Goal: Task Accomplishment & Management: Complete application form

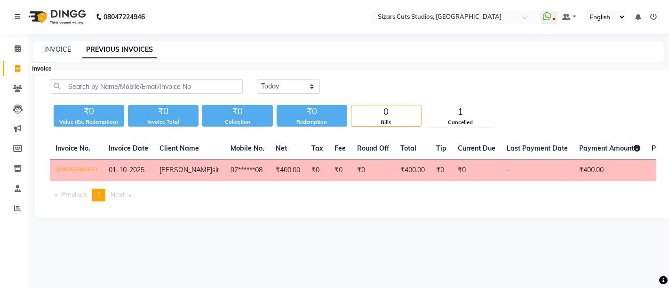
click at [15, 64] on span at bounding box center [17, 69] width 16 height 11
select select "service"
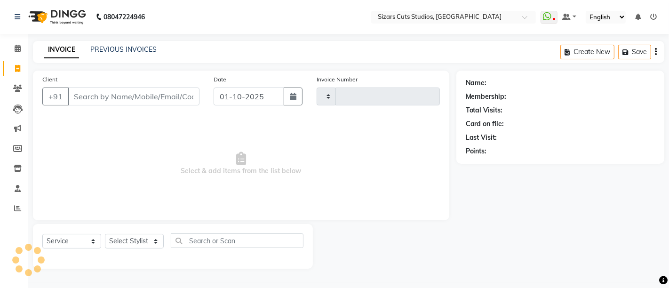
type input "1684"
select select "5579"
click at [106, 50] on link "PREVIOUS INVOICES" at bounding box center [123, 49] width 66 height 8
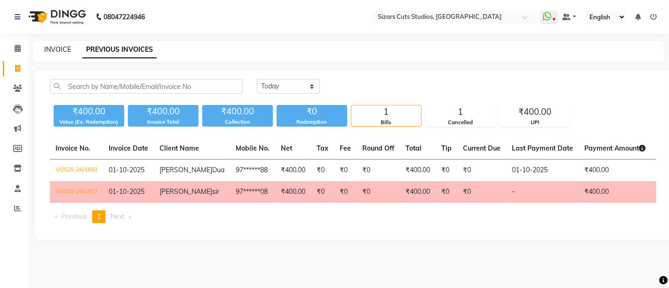
click at [51, 52] on link "INVOICE" at bounding box center [57, 49] width 27 height 8
select select "5579"
select select "service"
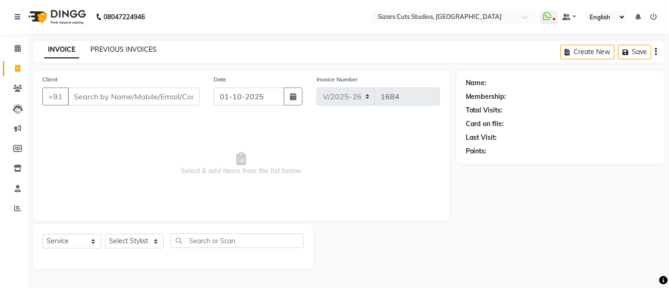
click at [141, 48] on link "PREVIOUS INVOICES" at bounding box center [123, 49] width 66 height 8
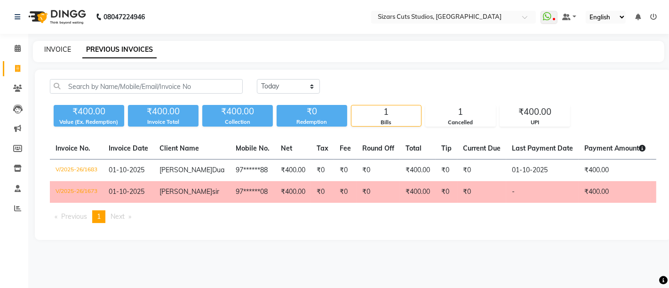
click at [50, 49] on link "INVOICE" at bounding box center [57, 49] width 27 height 8
select select "5579"
select select "service"
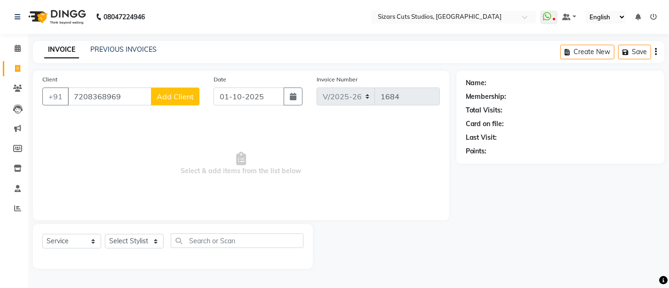
type input "7208368969"
click at [160, 99] on span "Add Client" at bounding box center [175, 96] width 37 height 9
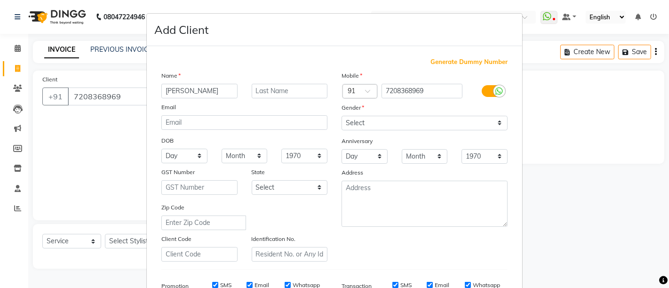
click at [183, 91] on input "[PERSON_NAME]" at bounding box center [199, 91] width 76 height 15
type input "[PERSON_NAME]"
click at [257, 90] on input "text" at bounding box center [290, 91] width 76 height 15
type input "Maji"
drag, startPoint x: 376, startPoint y: 121, endPoint x: 376, endPoint y: 128, distance: 6.6
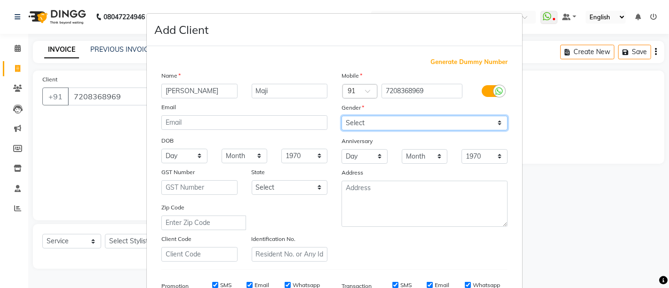
click at [376, 121] on select "Select [DEMOGRAPHIC_DATA] [DEMOGRAPHIC_DATA] Other Prefer Not To Say" at bounding box center [425, 123] width 166 height 15
select select "[DEMOGRAPHIC_DATA]"
click at [342, 116] on select "Select [DEMOGRAPHIC_DATA] [DEMOGRAPHIC_DATA] Other Prefer Not To Say" at bounding box center [425, 123] width 166 height 15
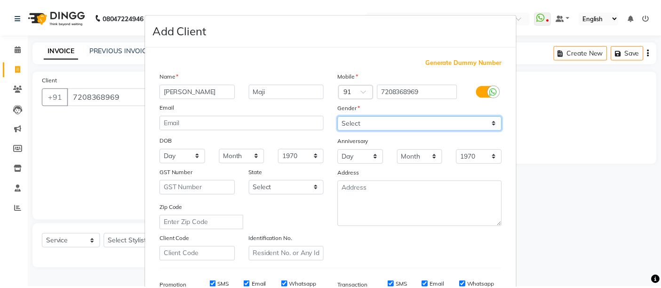
scroll to position [145, 0]
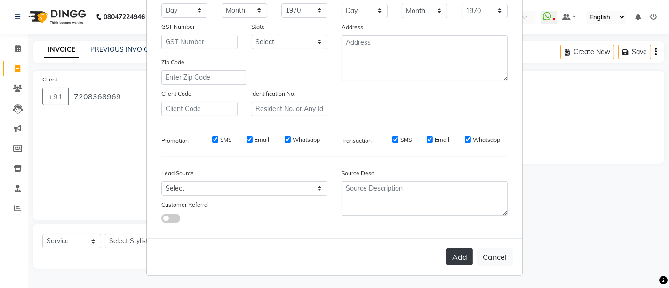
click at [452, 256] on button "Add" at bounding box center [460, 256] width 26 height 17
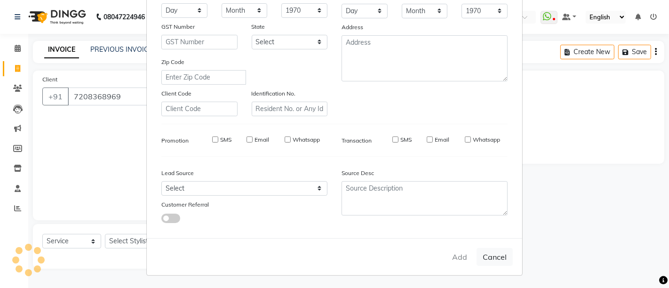
type input "72******69"
select select
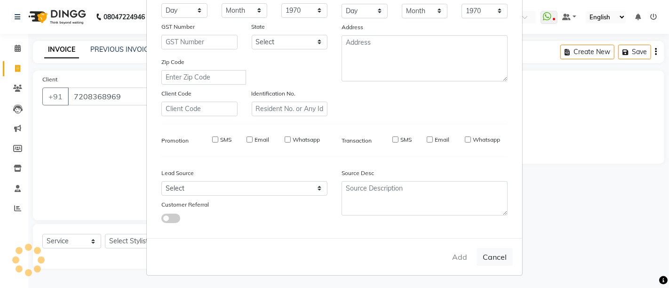
select select
checkbox input "false"
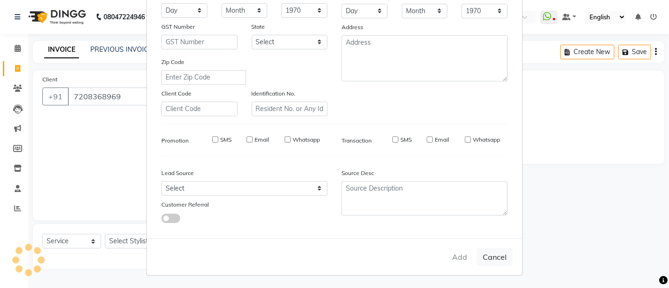
checkbox input "false"
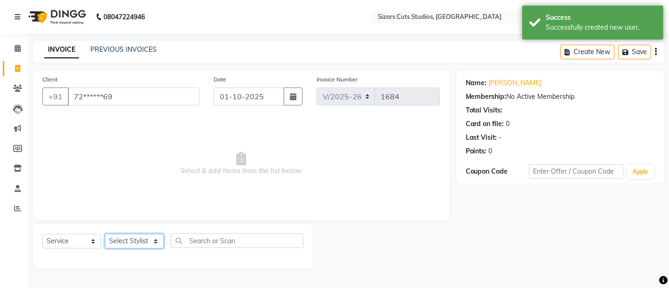
click at [153, 246] on select "Select Stylist Admin [PERSON_NAME] [PERSON_NAME] [PERSON_NAME] Priyanka [PERSON…" at bounding box center [134, 241] width 59 height 15
select select "37987"
click at [105, 234] on select "Select Stylist Admin [PERSON_NAME] [PERSON_NAME] [PERSON_NAME] Priyanka [PERSON…" at bounding box center [134, 241] width 59 height 15
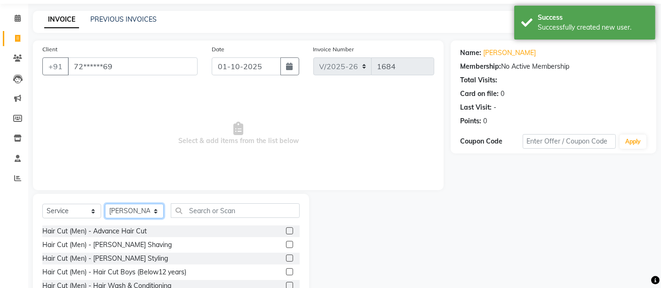
scroll to position [52, 0]
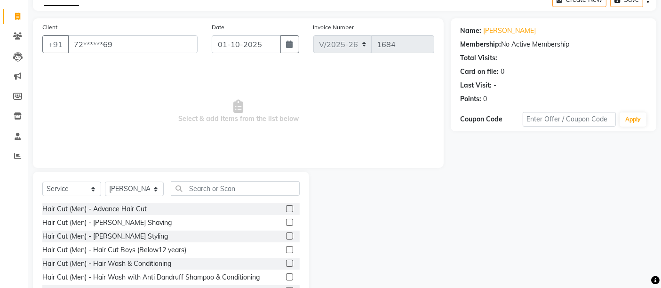
click at [286, 208] on label at bounding box center [289, 208] width 7 height 7
click at [286, 208] on input "checkbox" at bounding box center [289, 209] width 6 height 6
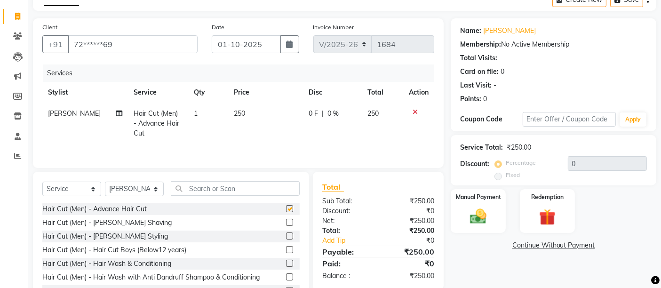
checkbox input "false"
click at [286, 238] on label at bounding box center [289, 235] width 7 height 7
click at [286, 238] on input "checkbox" at bounding box center [289, 236] width 6 height 6
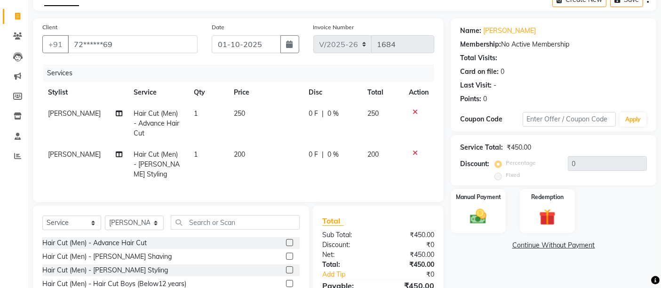
checkbox input "false"
drag, startPoint x: 241, startPoint y: 144, endPoint x: 246, endPoint y: 127, distance: 18.2
click at [241, 144] on td "200" at bounding box center [265, 164] width 75 height 41
select select "37987"
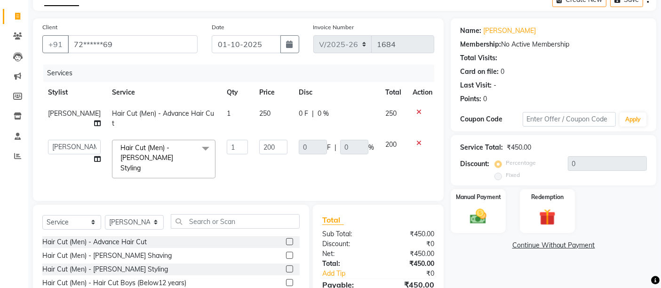
click at [259, 112] on span "250" at bounding box center [264, 113] width 11 height 8
select select "37987"
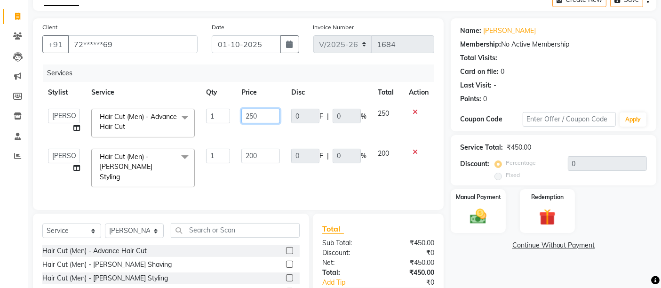
click at [251, 112] on input "250" at bounding box center [260, 116] width 39 height 15
click at [252, 112] on input "250" at bounding box center [260, 116] width 39 height 15
type input "200"
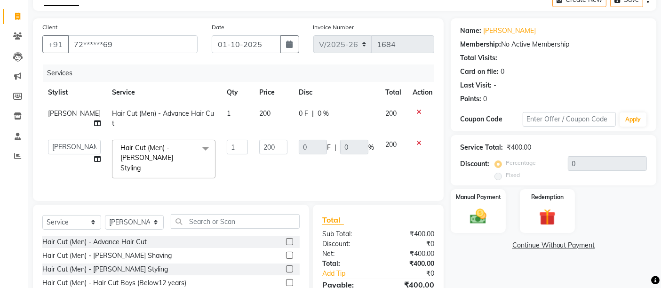
click at [293, 129] on td "0 F | 0 %" at bounding box center [336, 118] width 87 height 31
select select "37987"
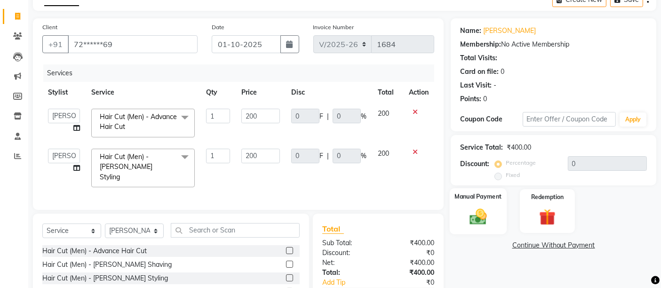
click at [496, 212] on div "Manual Payment" at bounding box center [478, 211] width 57 height 46
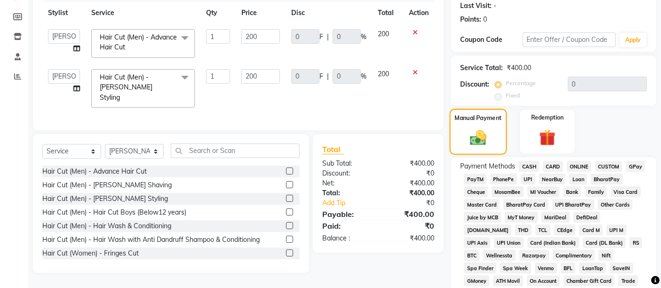
scroll to position [157, 0]
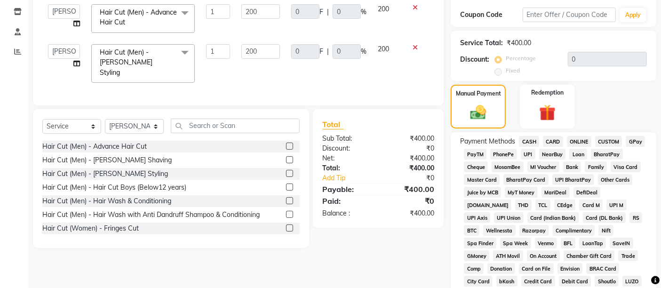
click at [531, 146] on span "CASH" at bounding box center [529, 141] width 20 height 11
click at [533, 142] on span "CASH" at bounding box center [529, 141] width 20 height 11
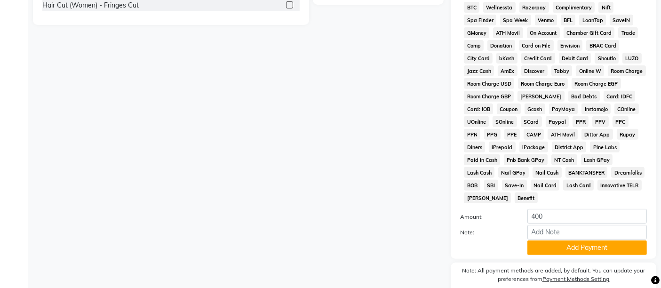
scroll to position [409, 0]
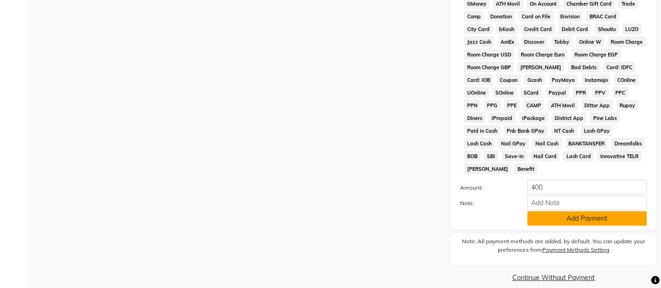
click at [548, 211] on button "Add Payment" at bounding box center [587, 218] width 120 height 15
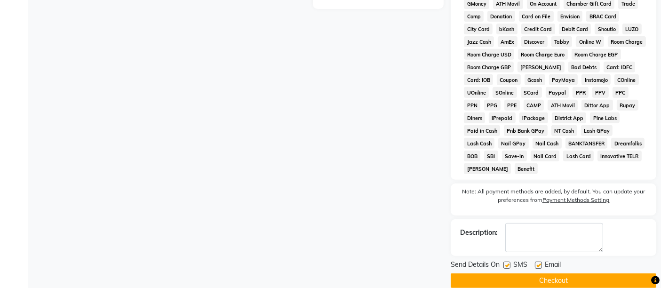
click at [545, 273] on button "Checkout" at bounding box center [554, 280] width 206 height 15
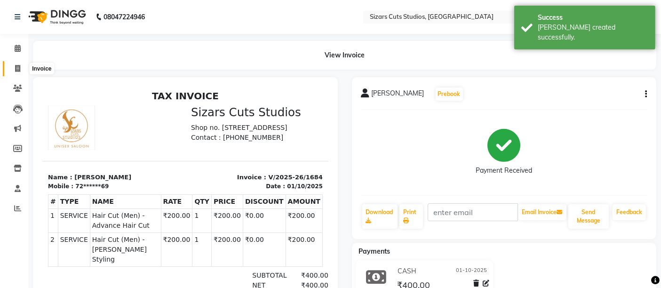
drag, startPoint x: 21, startPoint y: 72, endPoint x: 37, endPoint y: 71, distance: 16.5
click at [21, 72] on span at bounding box center [17, 69] width 16 height 11
select select "5579"
select select "service"
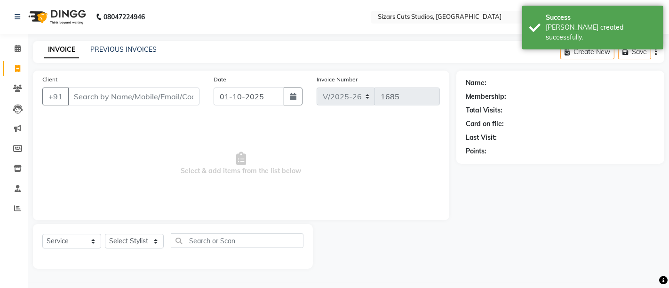
click at [126, 55] on div "INVOICE PREVIOUS INVOICES" at bounding box center [100, 50] width 135 height 11
click at [130, 53] on link "PREVIOUS INVOICES" at bounding box center [123, 49] width 66 height 8
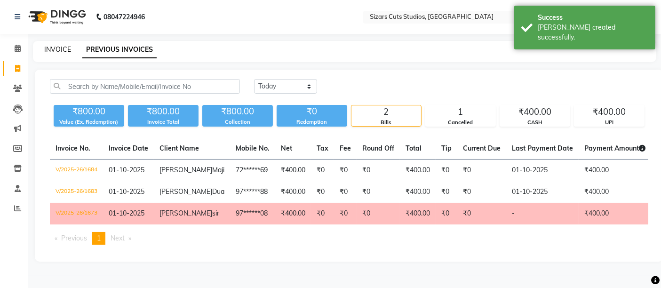
click at [55, 48] on link "INVOICE" at bounding box center [57, 49] width 27 height 8
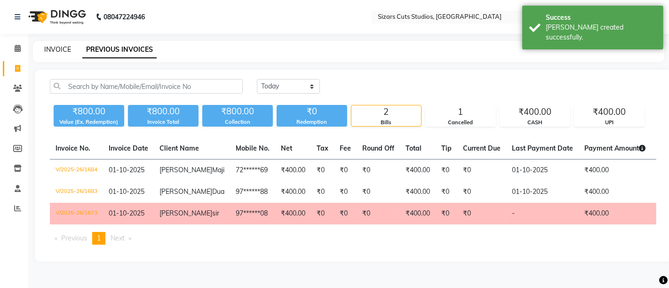
select select "5579"
select select "service"
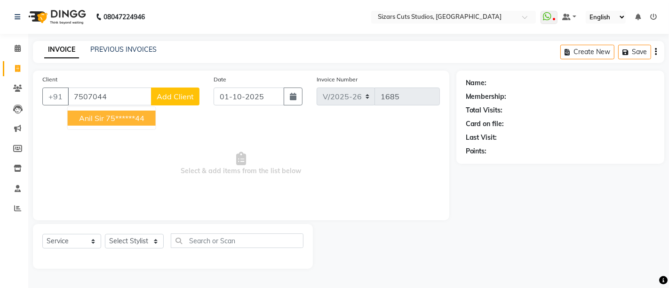
click at [129, 118] on ngb-highlight "75******44" at bounding box center [125, 117] width 39 height 9
type input "75******44"
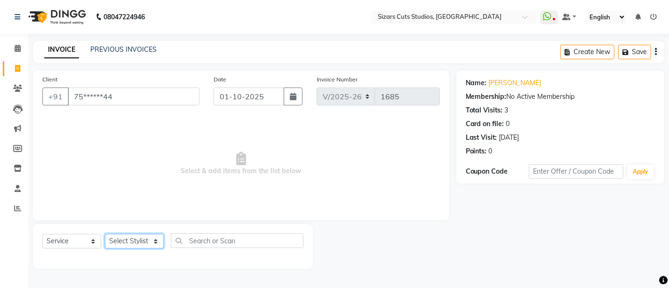
click at [134, 243] on select "Select Stylist Admin [PERSON_NAME] [PERSON_NAME] [PERSON_NAME] Priyanka [PERSON…" at bounding box center [134, 241] width 59 height 15
select select "37989"
click at [105, 234] on select "Select Stylist Admin [PERSON_NAME] [PERSON_NAME] [PERSON_NAME] Priyanka [PERSON…" at bounding box center [134, 241] width 59 height 15
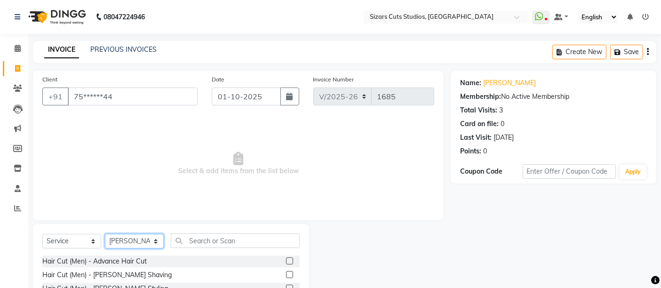
scroll to position [88, 0]
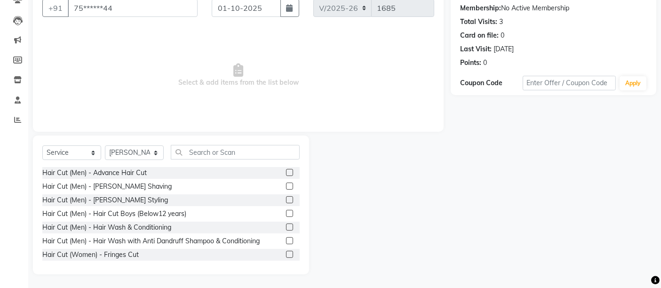
click at [286, 174] on label at bounding box center [289, 172] width 7 height 7
click at [286, 174] on input "checkbox" at bounding box center [289, 173] width 6 height 6
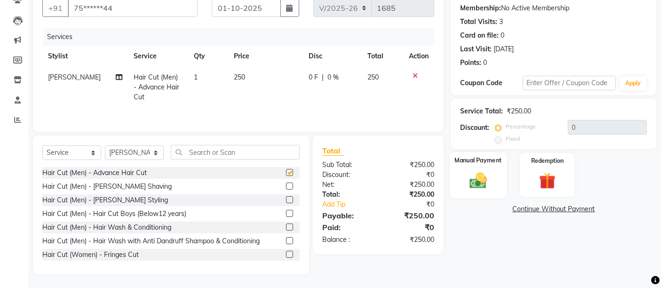
checkbox input "false"
click at [487, 185] on img at bounding box center [478, 180] width 28 height 20
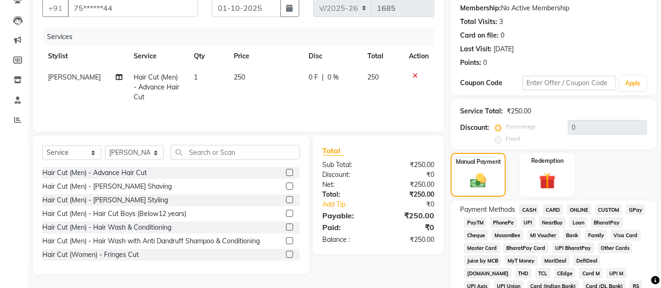
click at [528, 210] on span "CASH" at bounding box center [529, 209] width 20 height 11
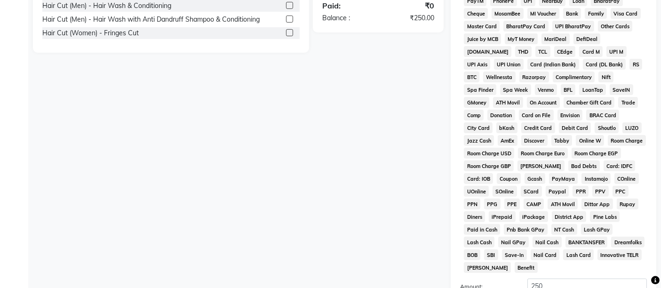
scroll to position [409, 0]
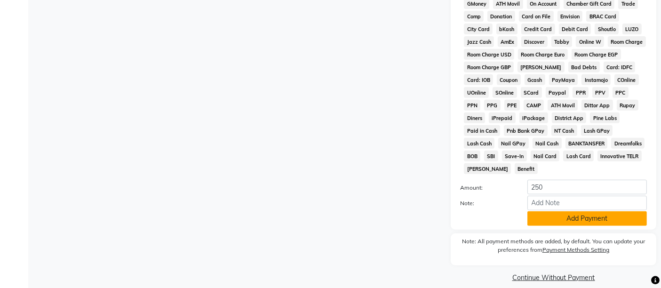
click at [535, 211] on button "Add Payment" at bounding box center [587, 218] width 120 height 15
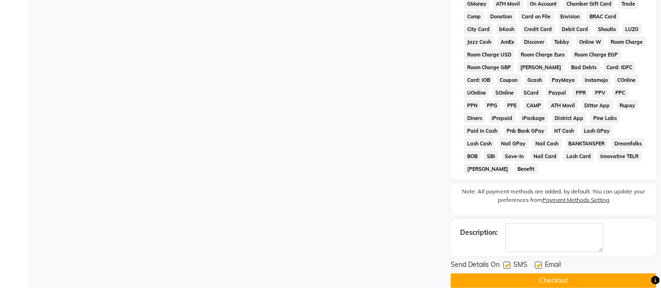
click at [534, 273] on button "Checkout" at bounding box center [554, 280] width 206 height 15
